Goal: Information Seeking & Learning: Learn about a topic

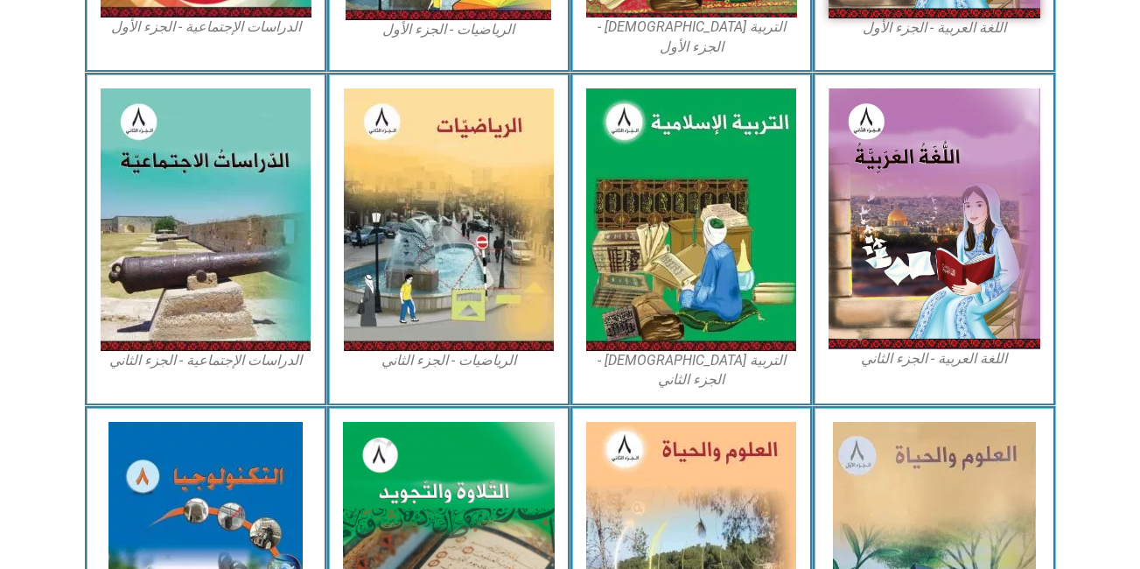
scroll to position [776, 0]
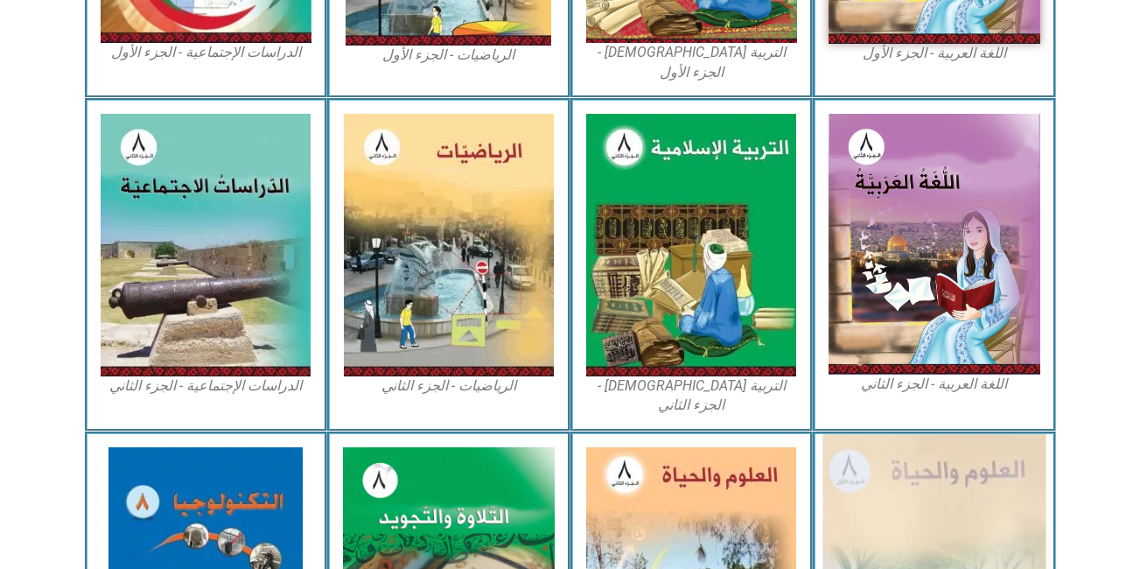
click at [967, 443] on img at bounding box center [933, 578] width 223 height 289
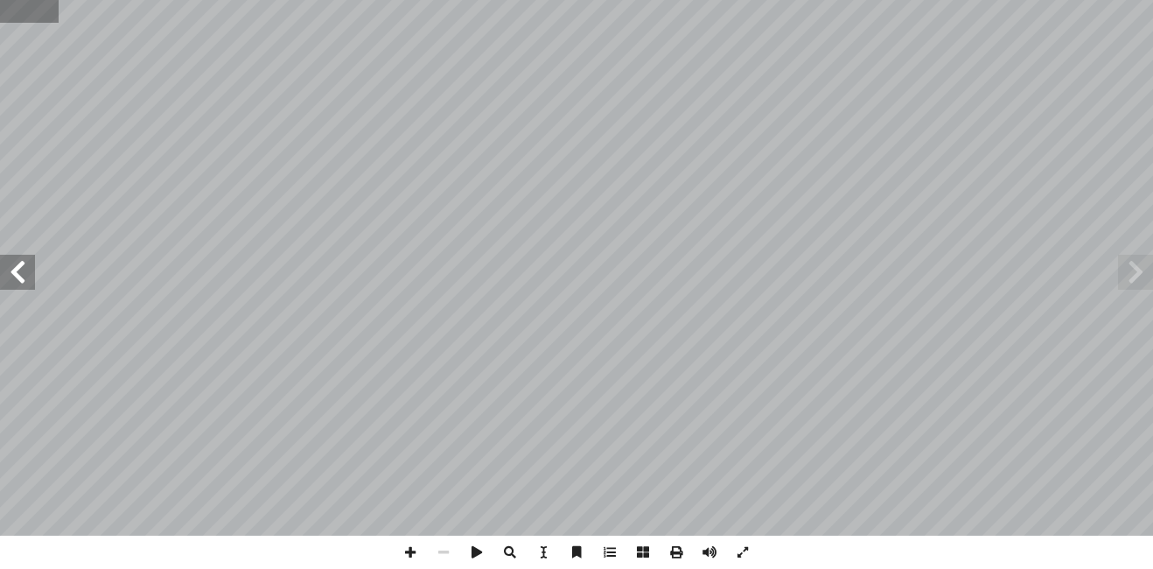
click at [10, 20] on input "text" at bounding box center [29, 11] width 59 height 23
type input "**"
click at [17, 270] on span at bounding box center [17, 272] width 35 height 35
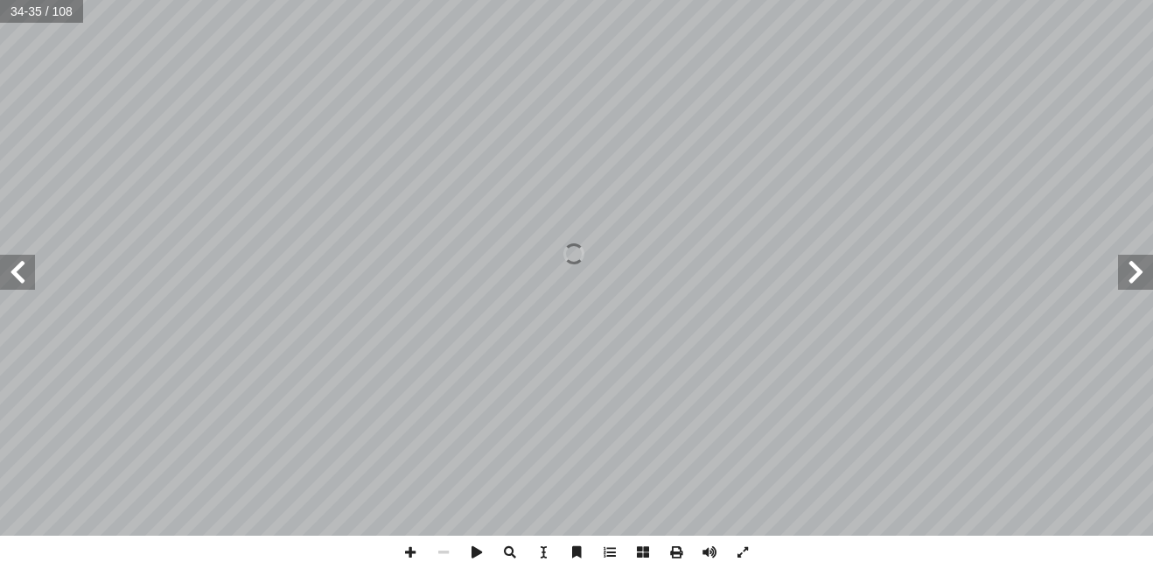
click at [17, 270] on span at bounding box center [17, 272] width 35 height 35
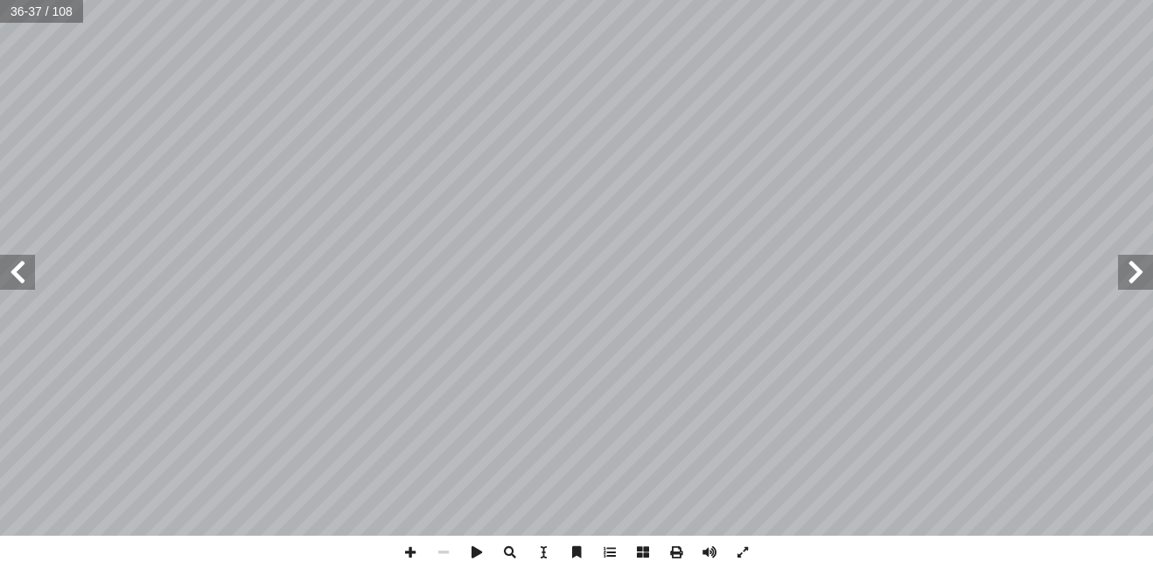
click at [17, 270] on span at bounding box center [17, 272] width 35 height 35
click at [22, 275] on span at bounding box center [17, 272] width 35 height 35
click at [9, 276] on span at bounding box center [17, 272] width 35 height 35
